Goal: Task Accomplishment & Management: Manage account settings

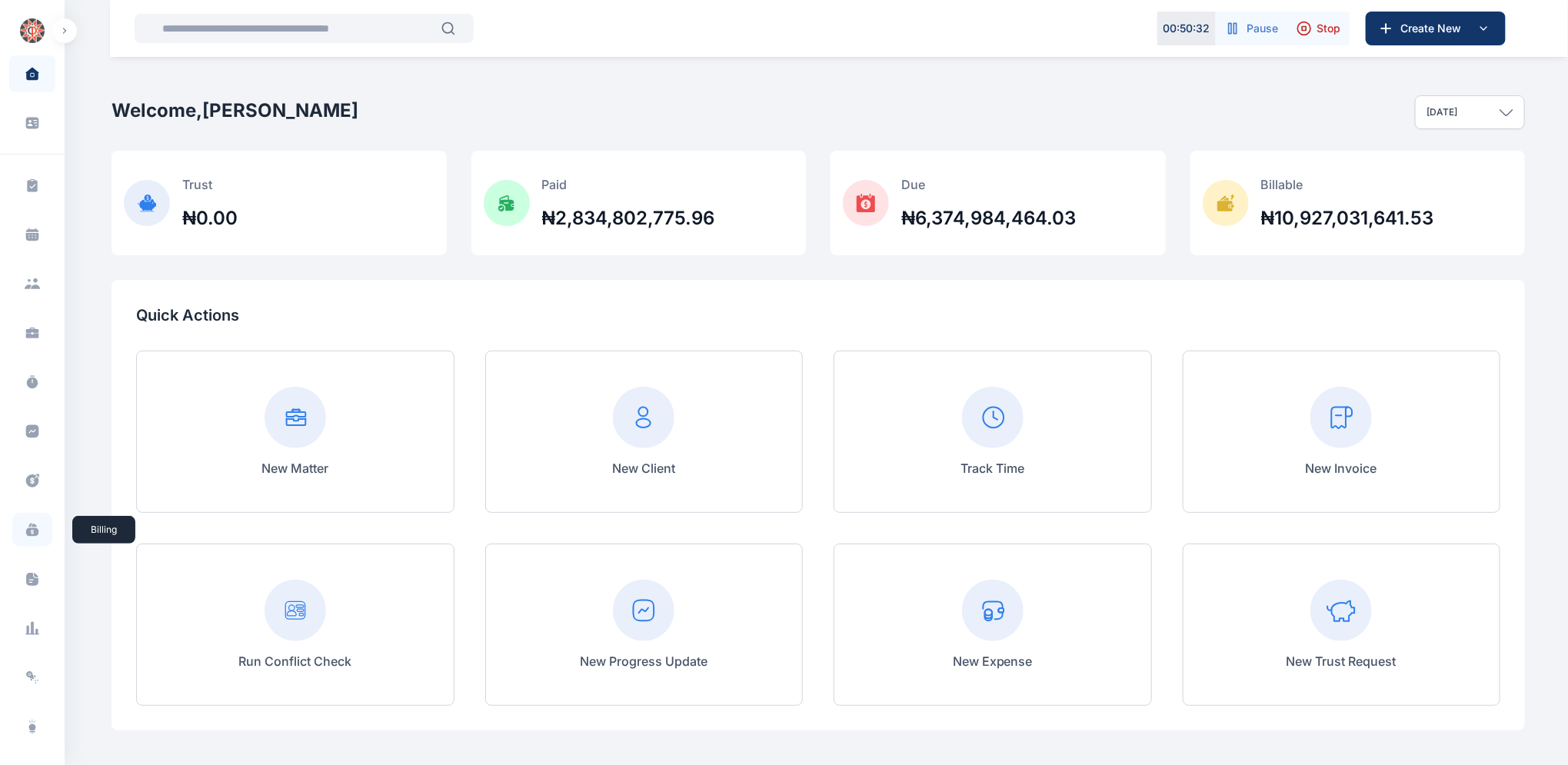
click at [38, 530] on span at bounding box center [32, 529] width 40 height 33
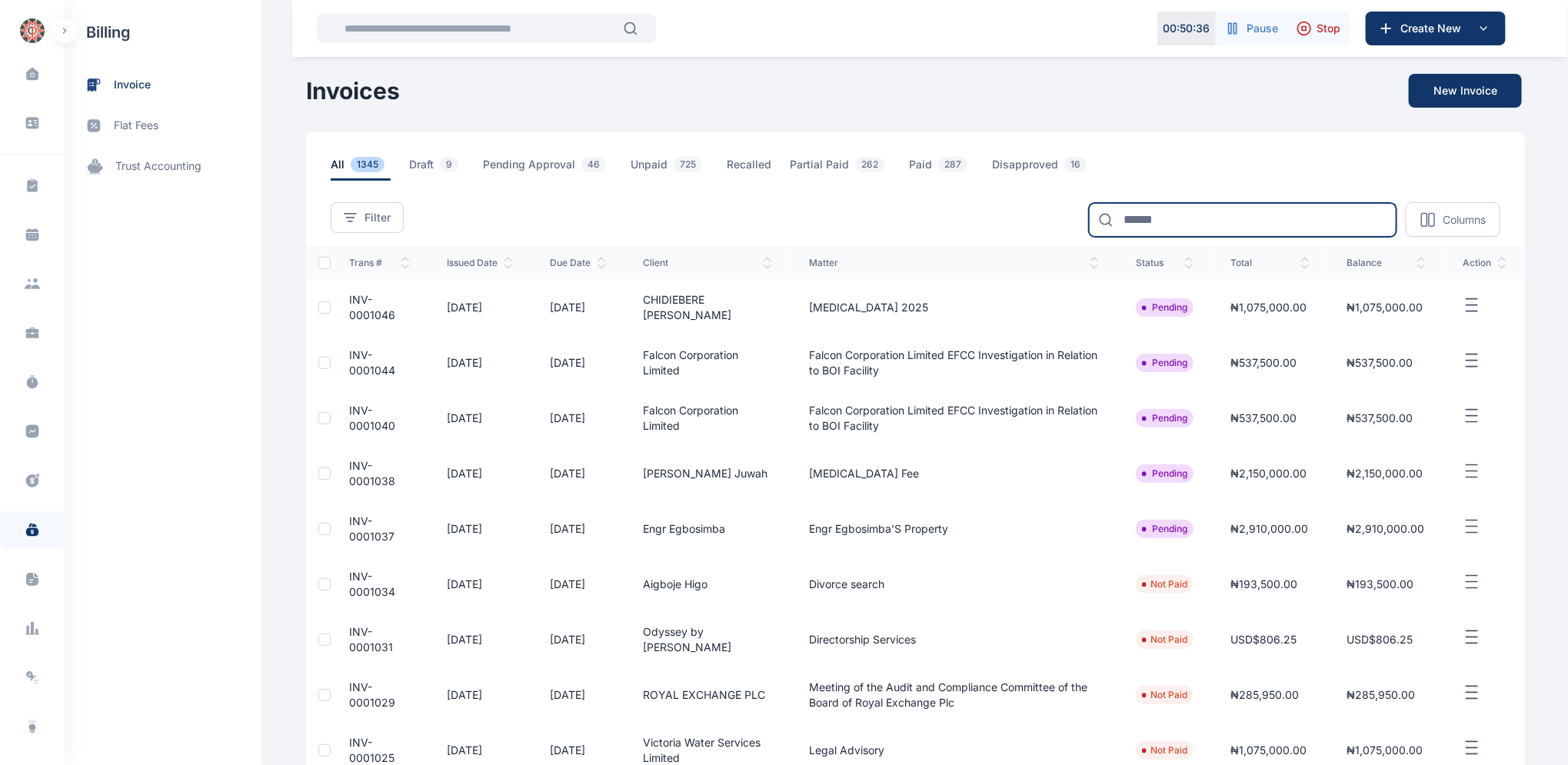
click at [1252, 212] on input at bounding box center [1242, 219] width 307 height 33
click at [37, 478] on icon at bounding box center [32, 481] width 15 height 16
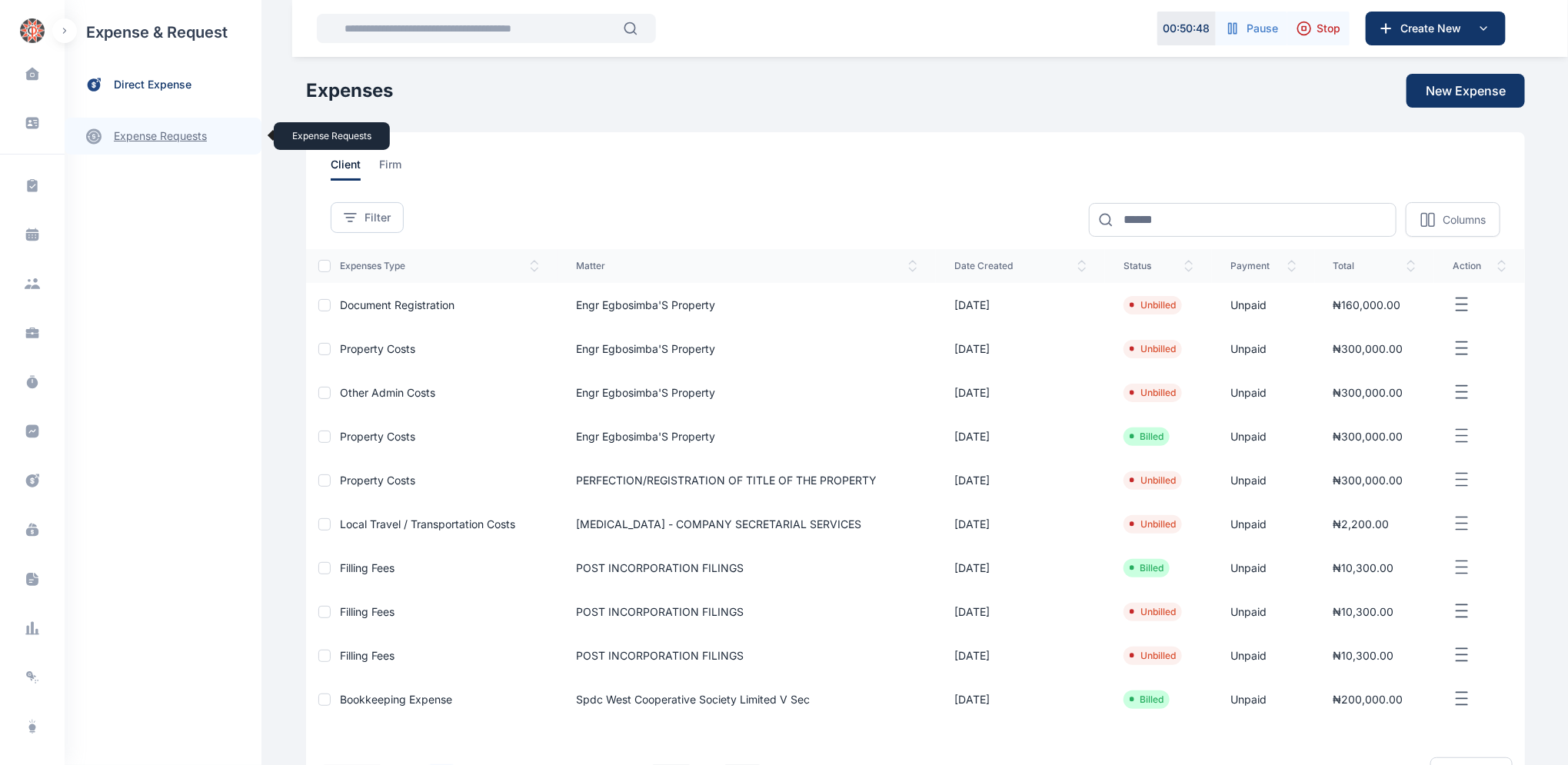
click at [183, 140] on link "expense requests expense requests" at bounding box center [163, 135] width 196 height 37
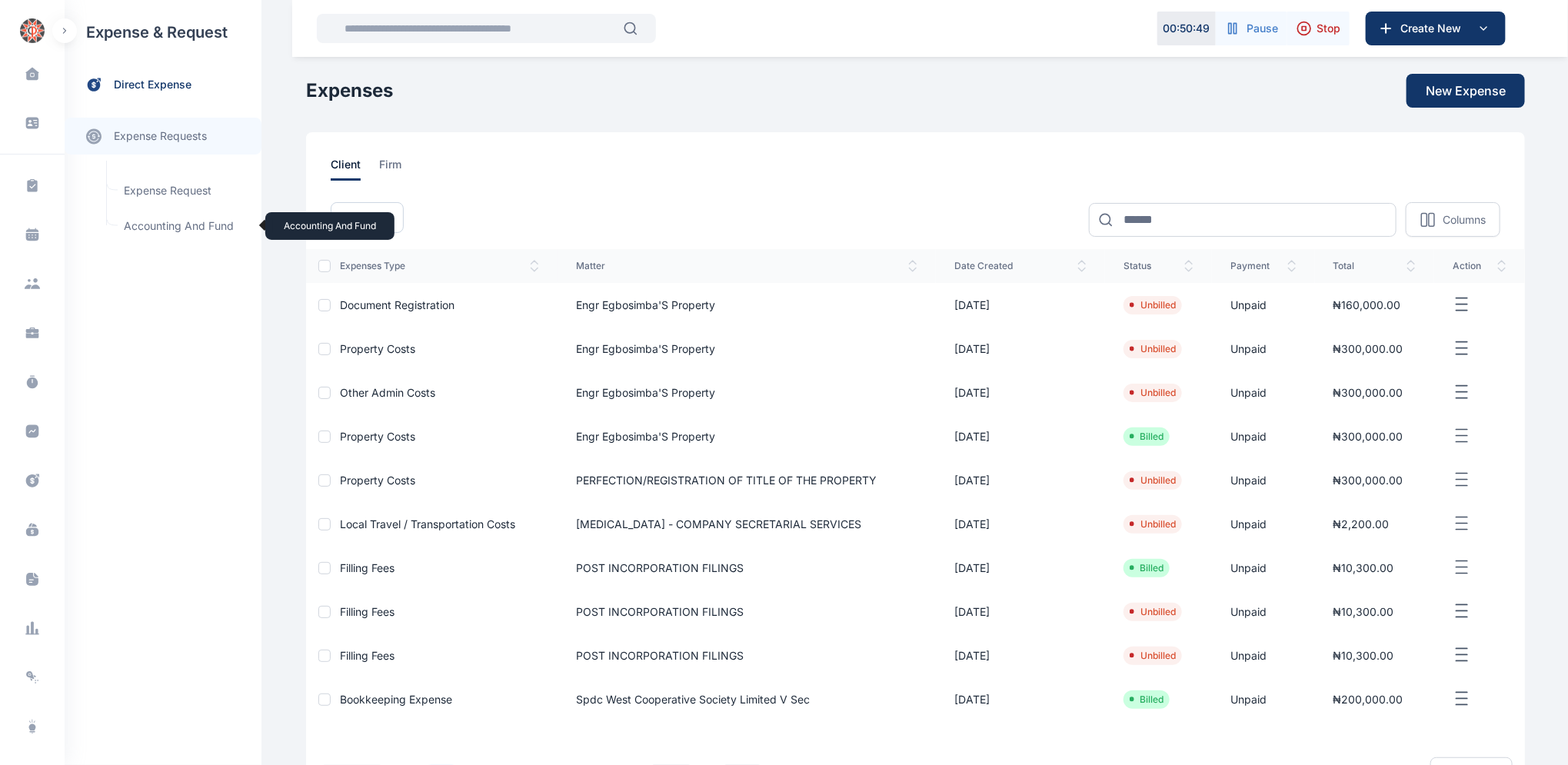
click at [167, 218] on span "Accounting and Fund Accounting and Fund" at bounding box center [184, 226] width 139 height 30
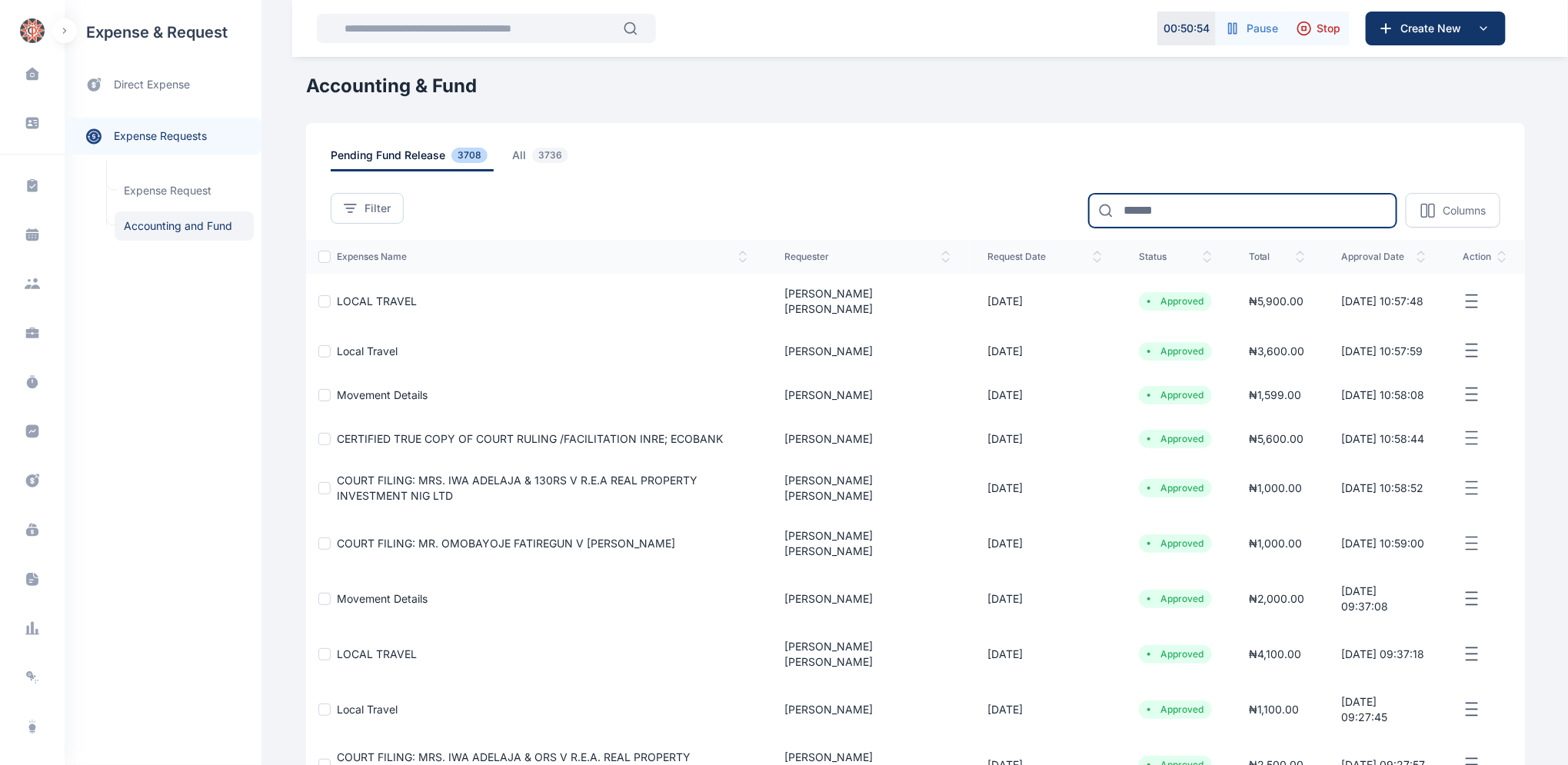
click at [1228, 211] on input at bounding box center [1242, 210] width 307 height 33
type input "*******"
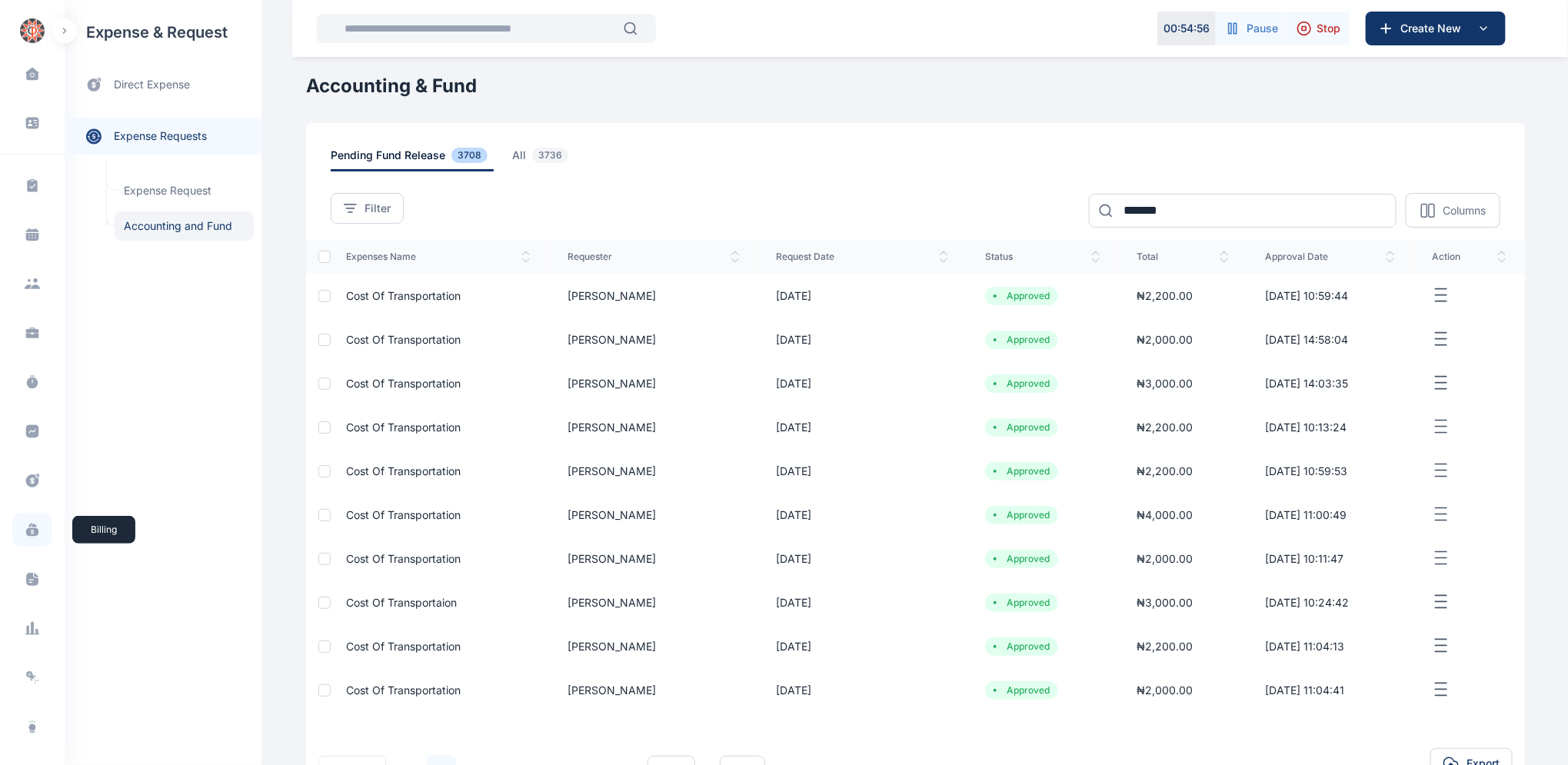
click at [29, 532] on icon at bounding box center [31, 532] width 12 height 9
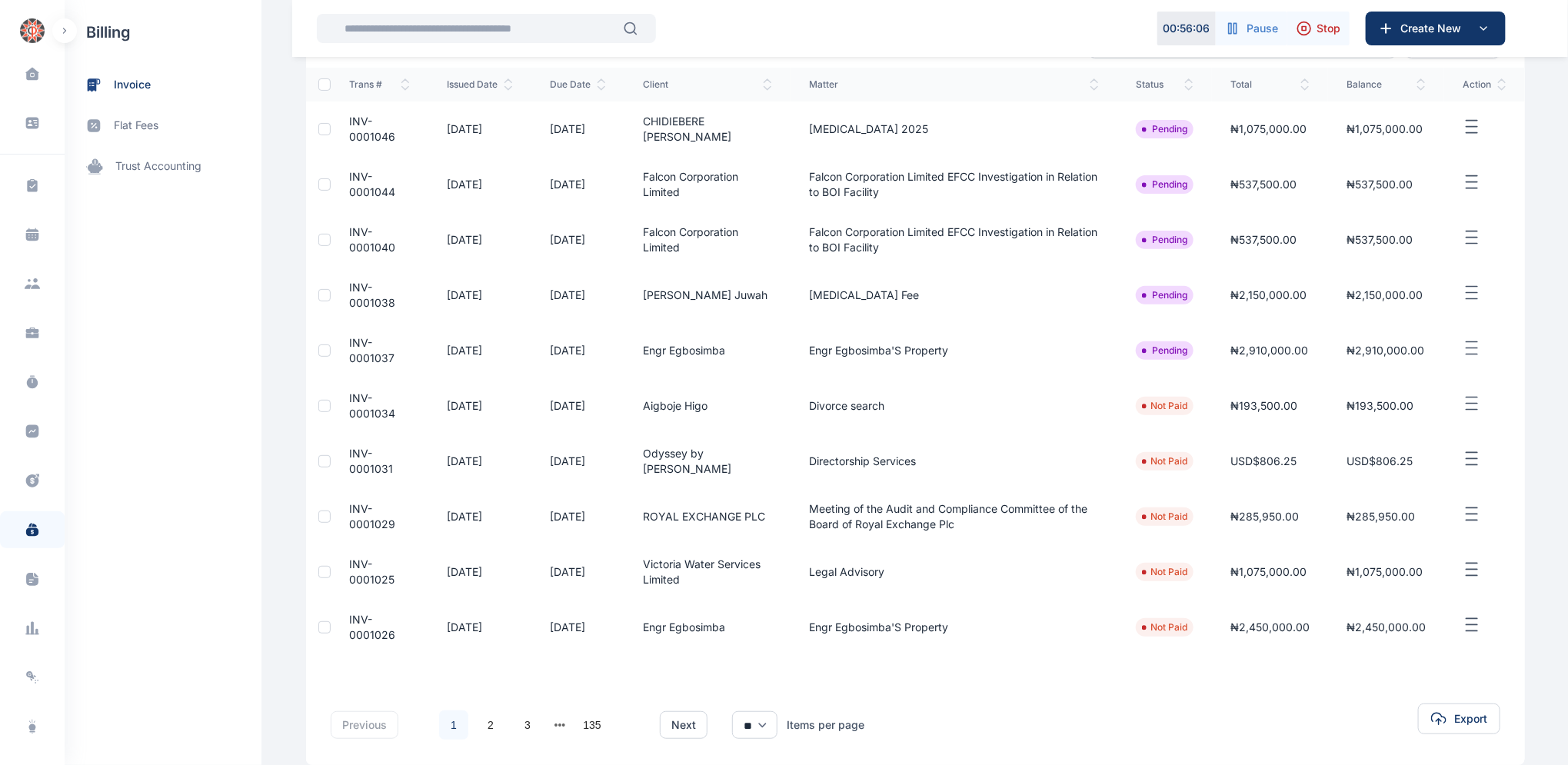
scroll to position [176, 0]
click at [477, 726] on link "2" at bounding box center [490, 726] width 30 height 30
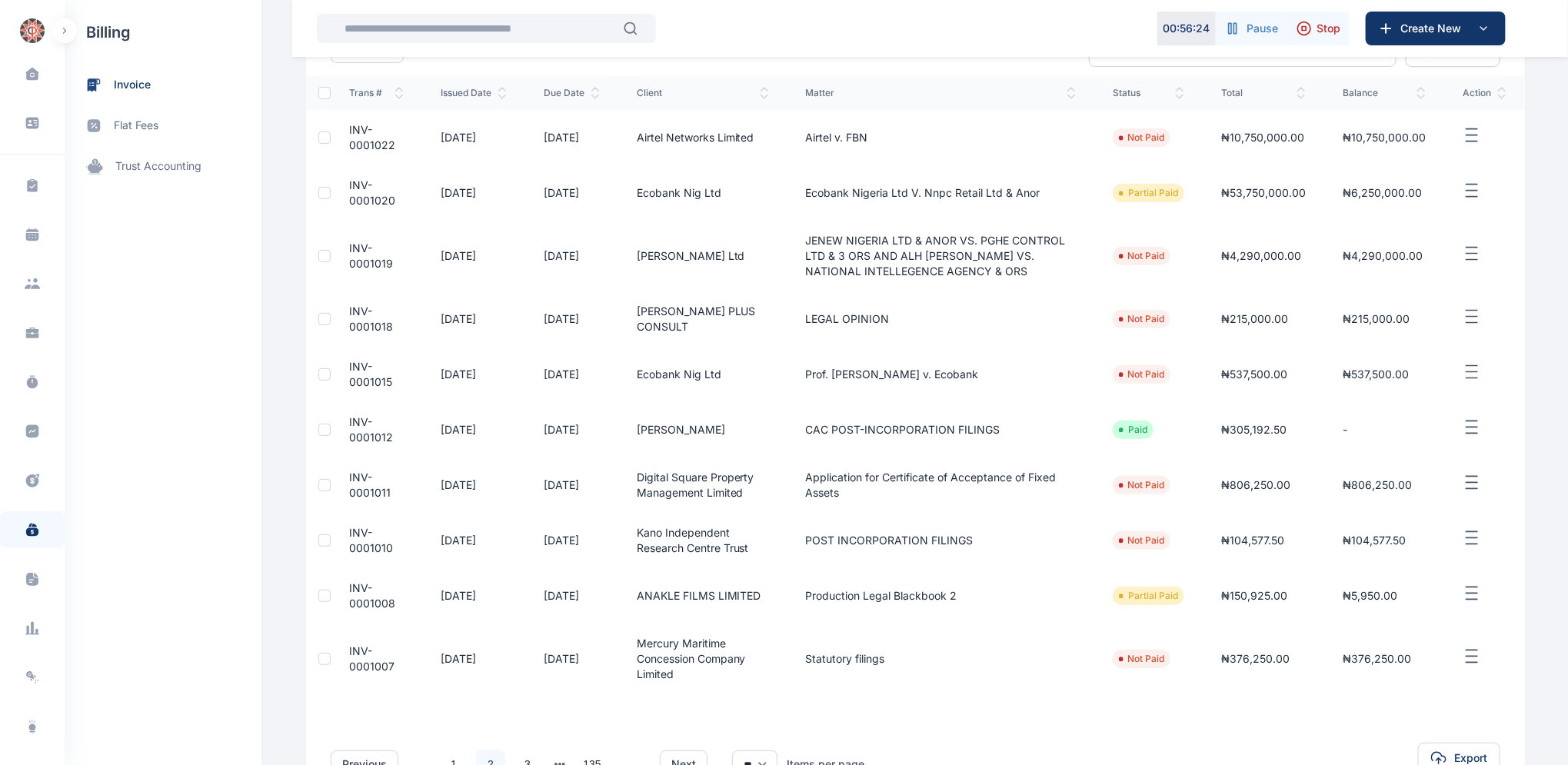
scroll to position [267, 0]
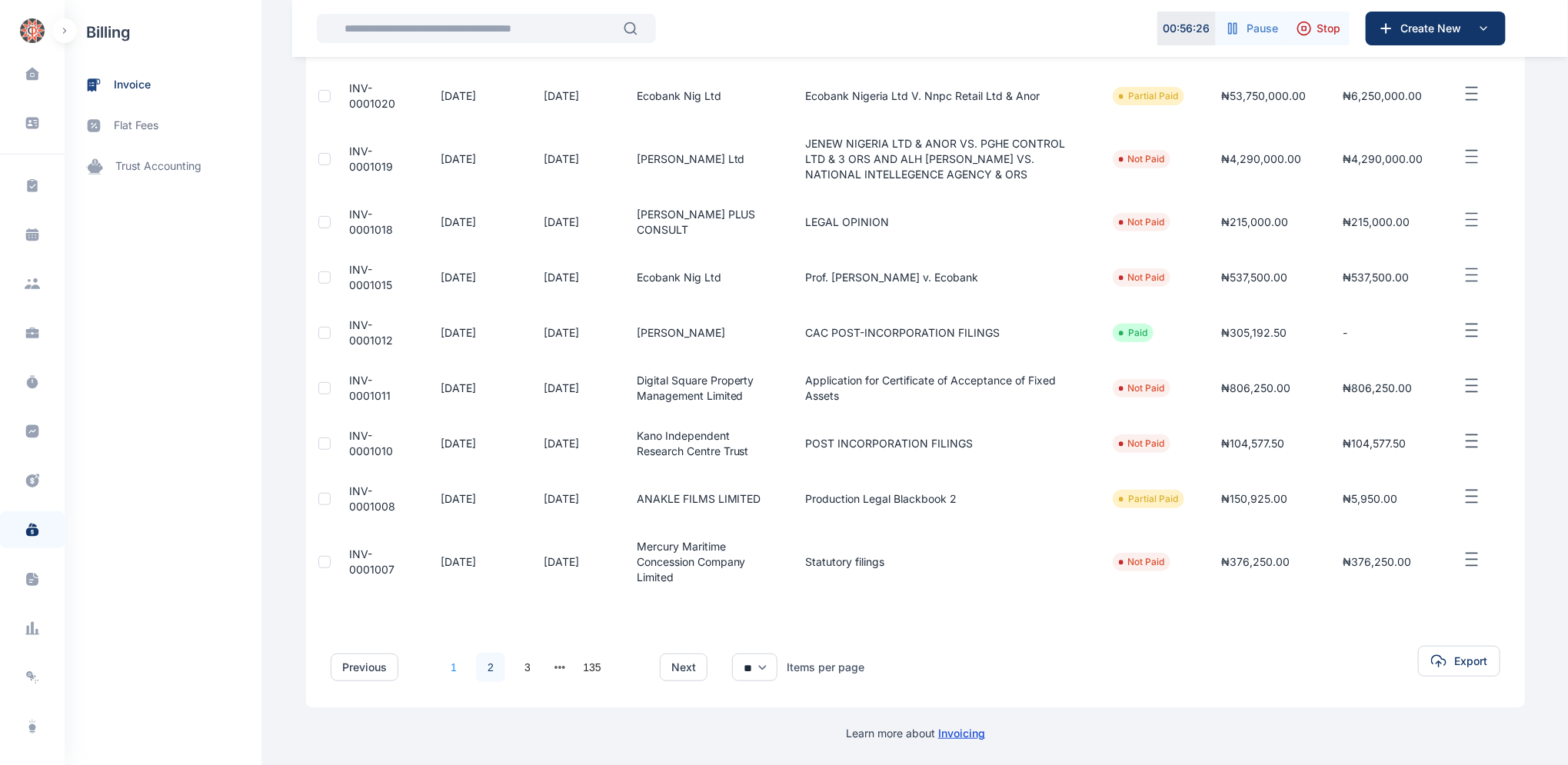
click at [449, 672] on link "1" at bounding box center [453, 667] width 30 height 30
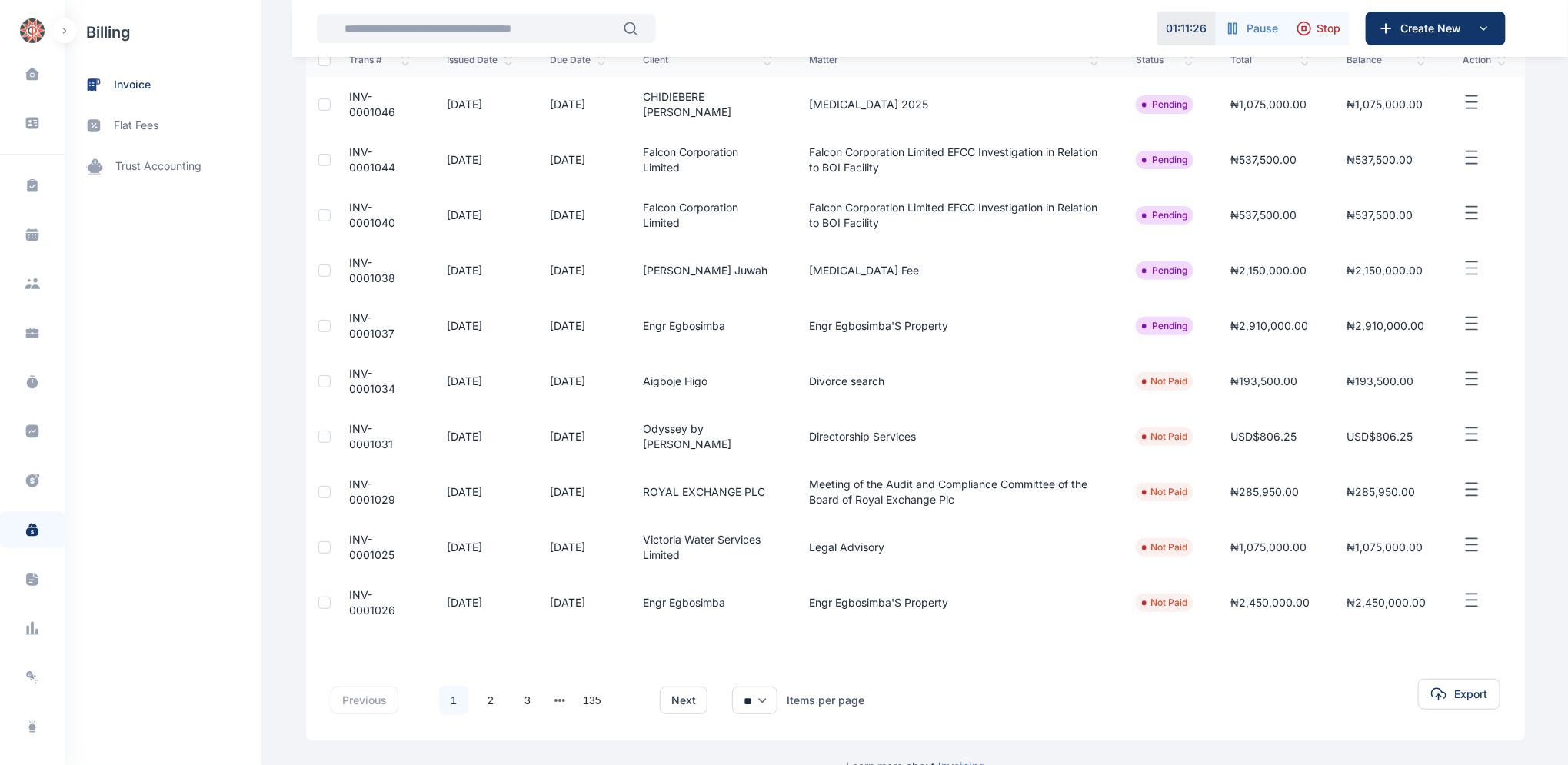
scroll to position [204, 0]
click at [357, 593] on span "INV-0001026" at bounding box center [372, 601] width 46 height 29
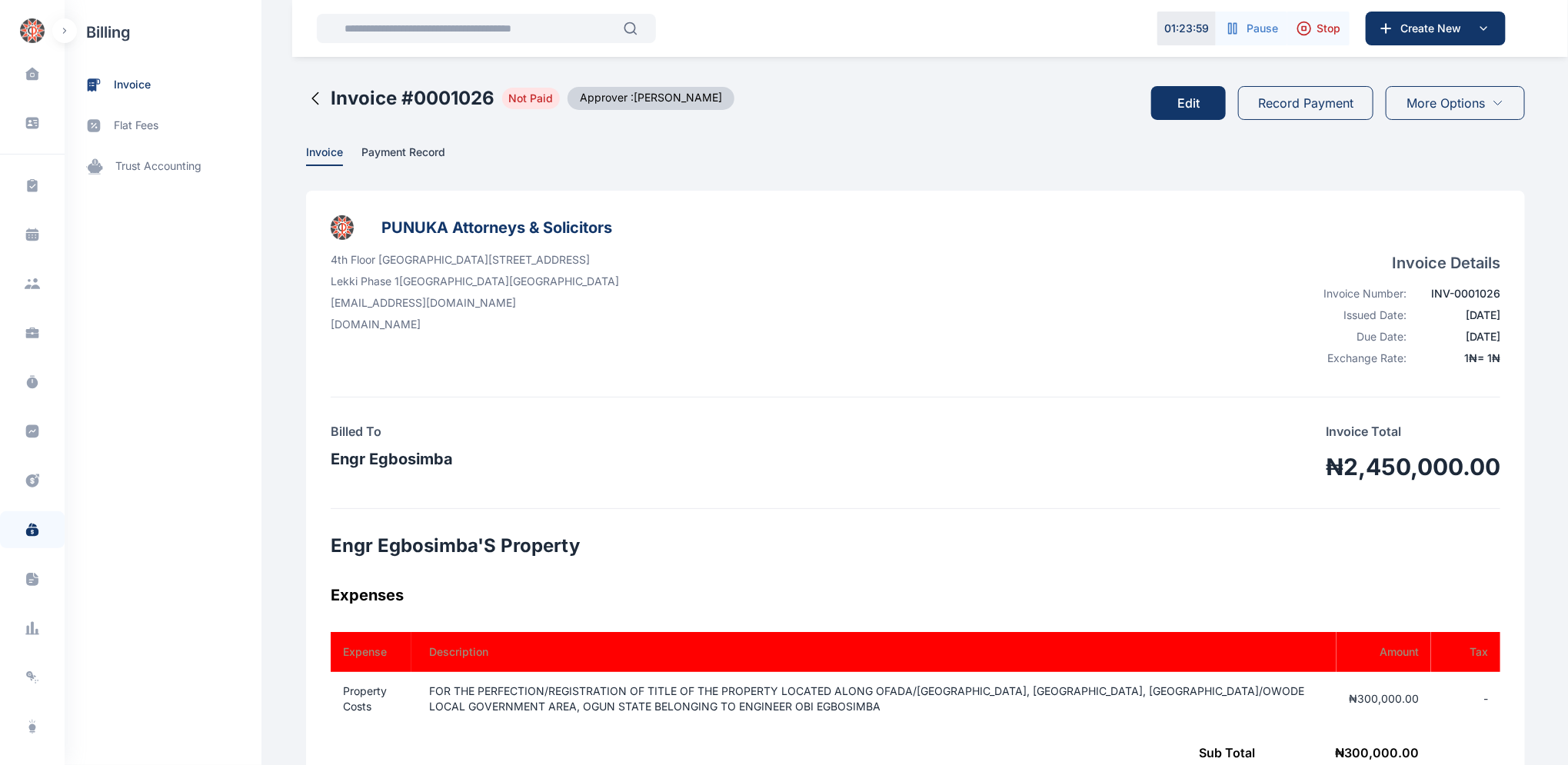
click at [1184, 105] on button "Edit" at bounding box center [1188, 102] width 74 height 33
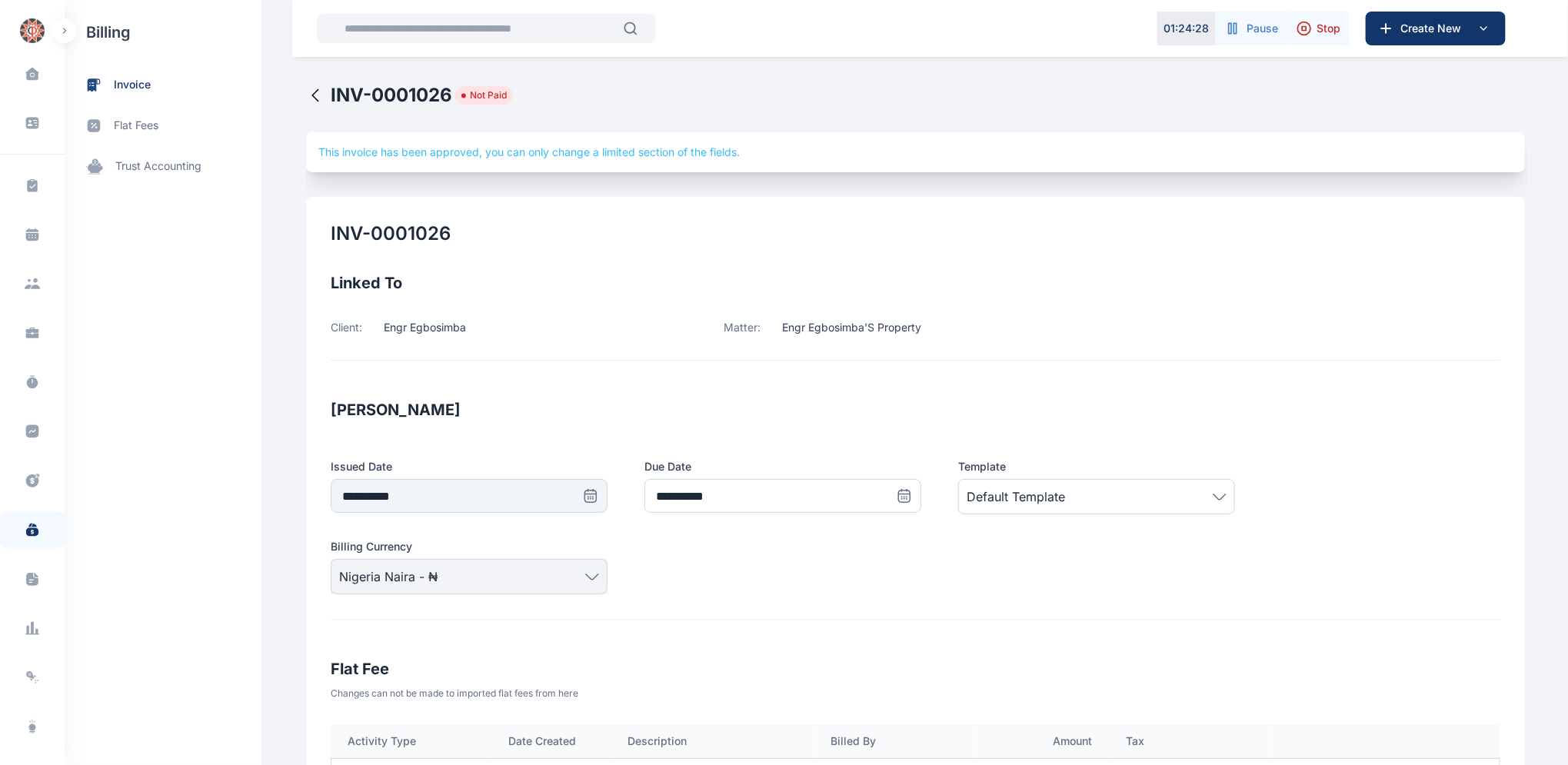
click at [306, 95] on icon at bounding box center [315, 94] width 18 height 18
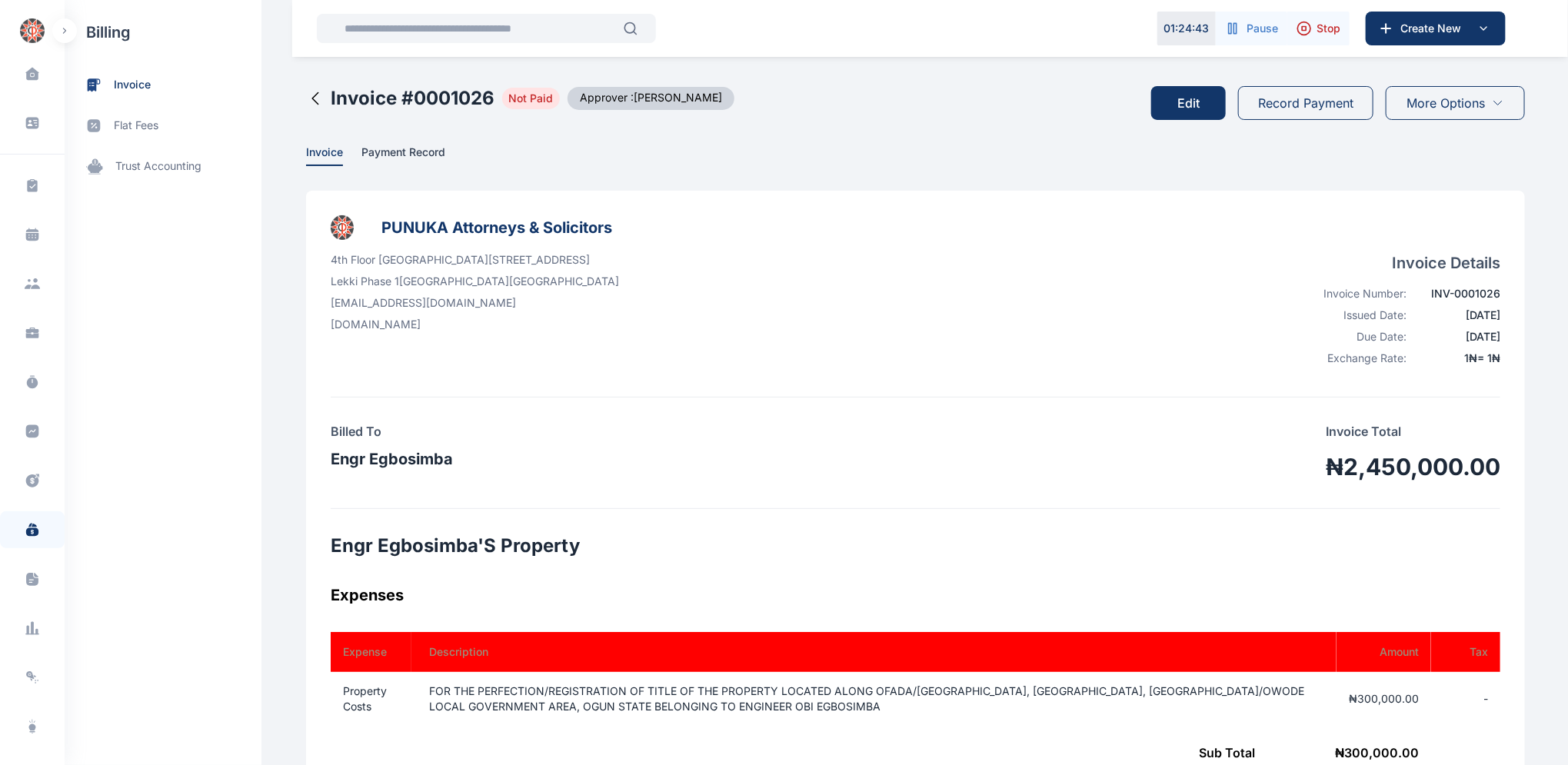
click at [306, 97] on icon at bounding box center [315, 98] width 18 height 18
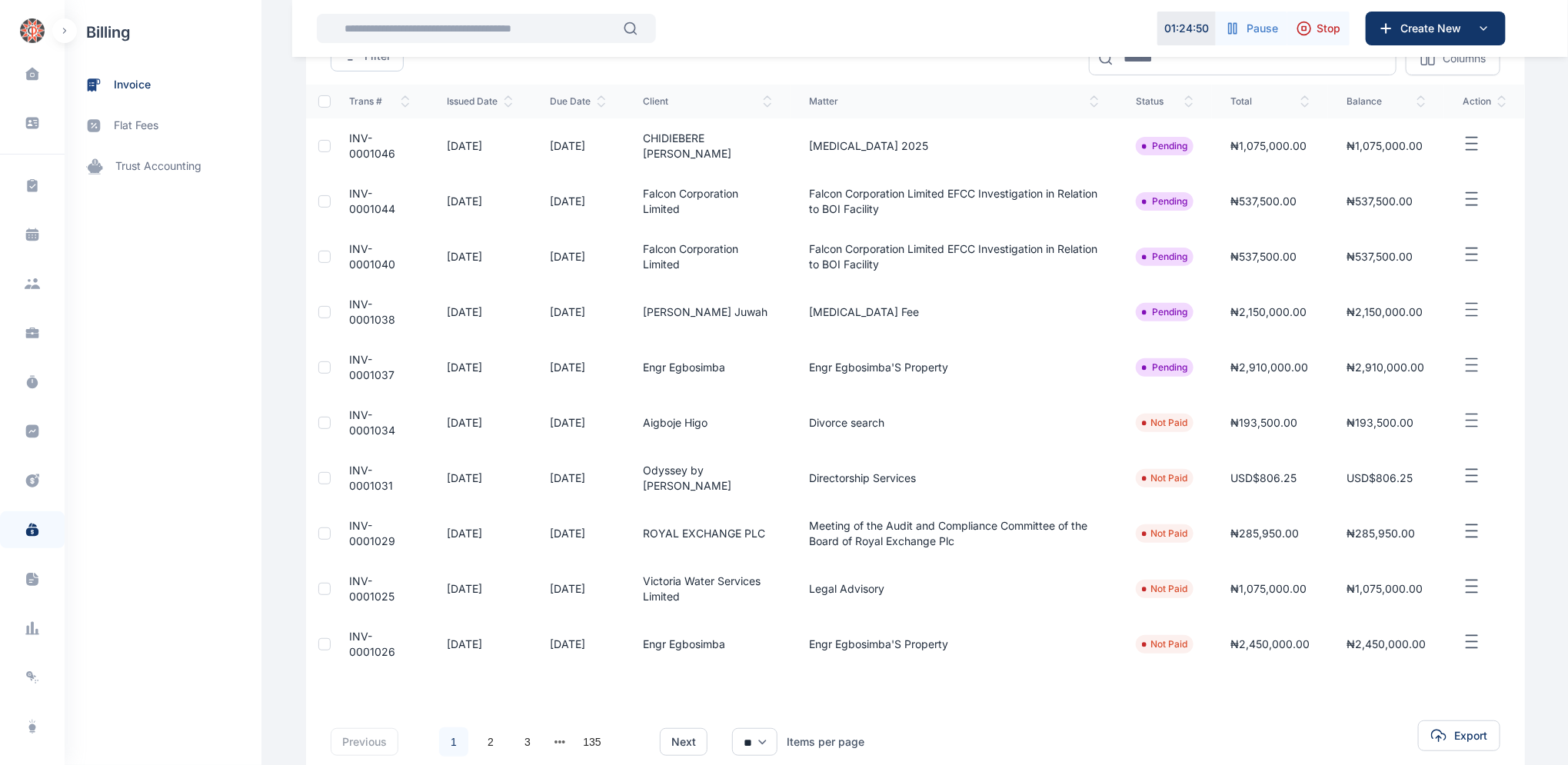
scroll to position [236, 0]
